Goal: Entertainment & Leisure: Consume media (video, audio)

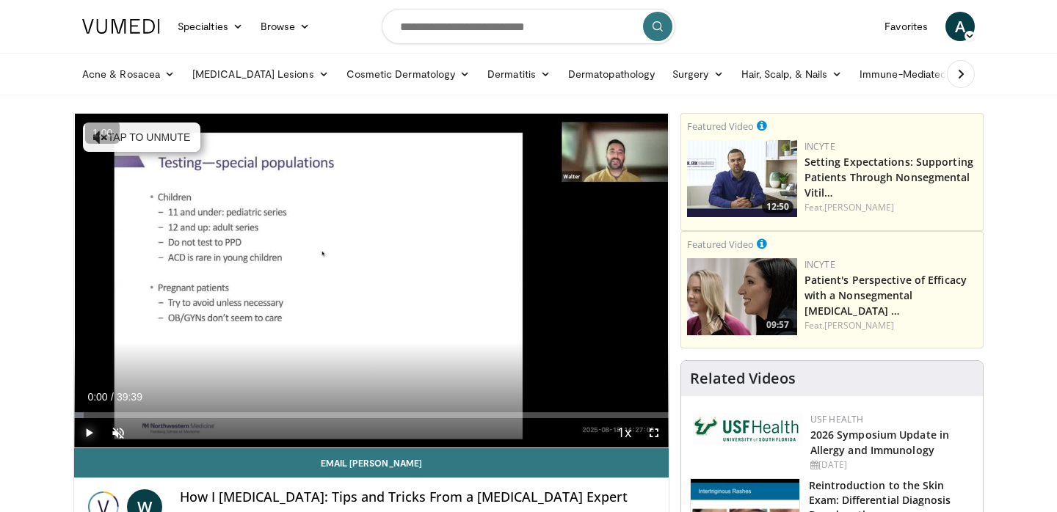
click at [90, 432] on span "Video Player" at bounding box center [88, 432] width 29 height 29
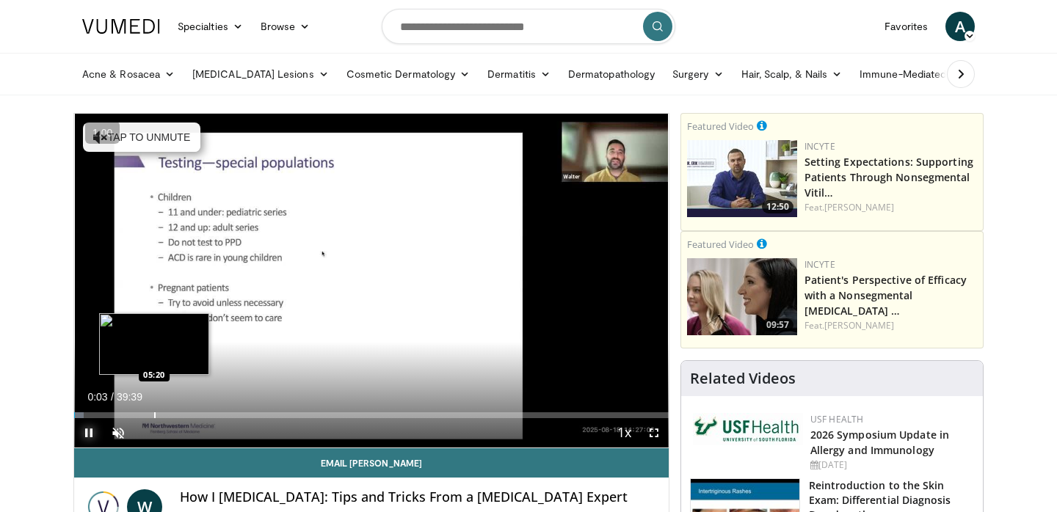
click at [154, 416] on div "Progress Bar" at bounding box center [154, 416] width 1 height 6
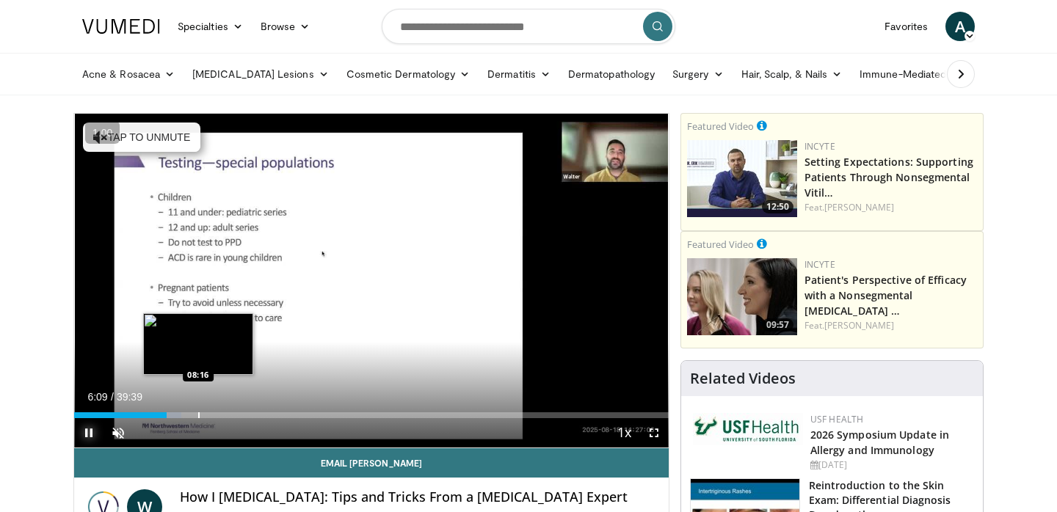
click at [198, 413] on div "Progress Bar" at bounding box center [198, 416] width 1 height 6
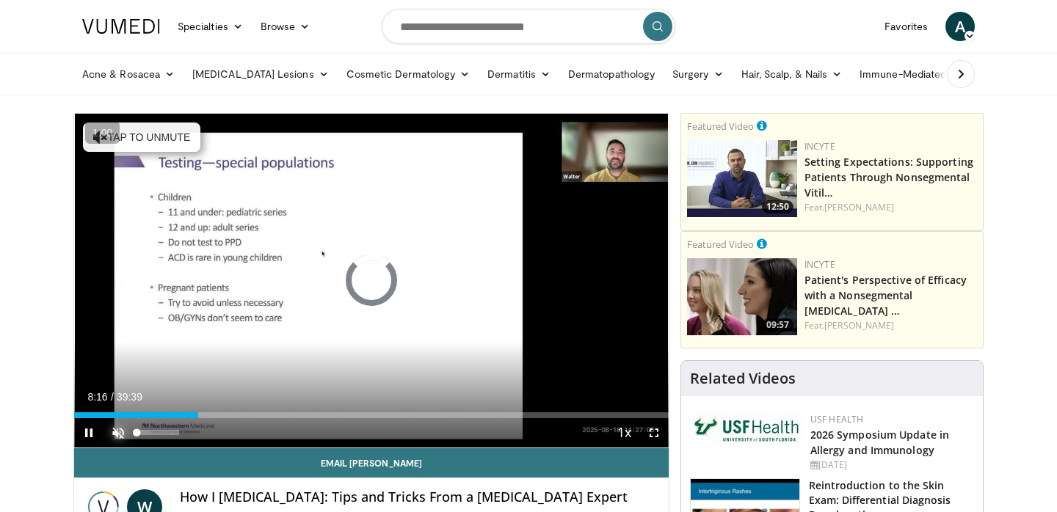
click at [117, 430] on span "Video Player" at bounding box center [118, 432] width 29 height 29
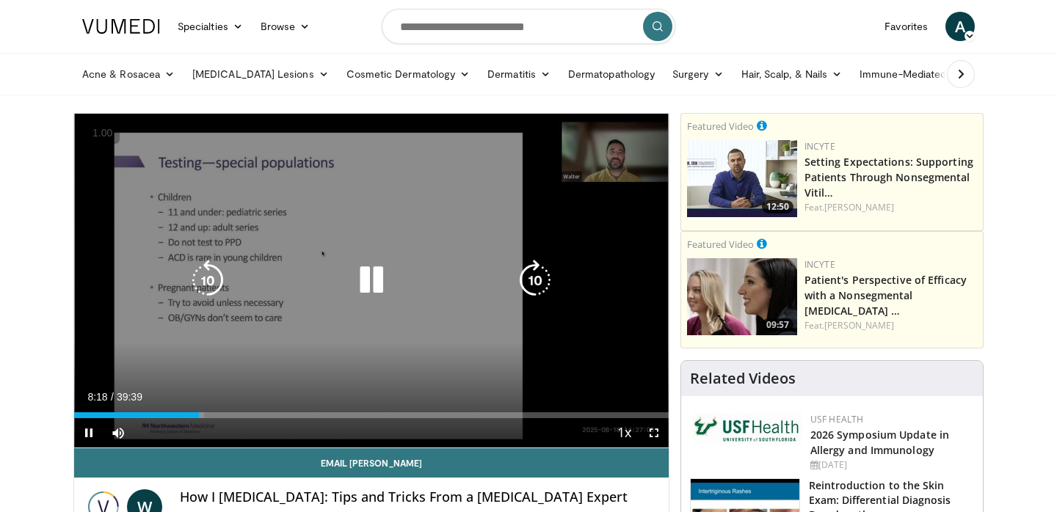
click at [352, 290] on icon "Video Player" at bounding box center [371, 280] width 41 height 41
